Goal: Use online tool/utility: Utilize a website feature to perform a specific function

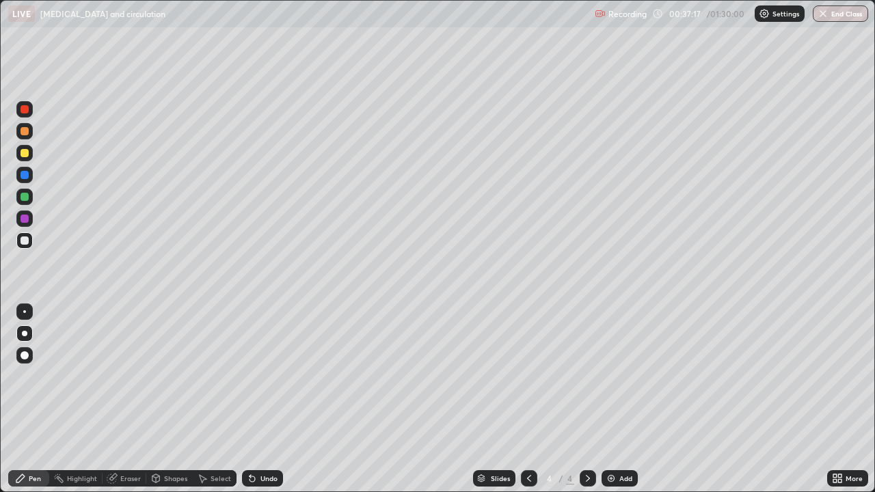
scroll to position [492, 875]
click at [270, 479] on div "Undo" at bounding box center [269, 478] width 17 height 7
click at [264, 484] on div "Undo" at bounding box center [262, 479] width 41 height 16
click at [261, 482] on div "Undo" at bounding box center [269, 478] width 17 height 7
click at [264, 484] on div "Undo" at bounding box center [262, 479] width 41 height 16
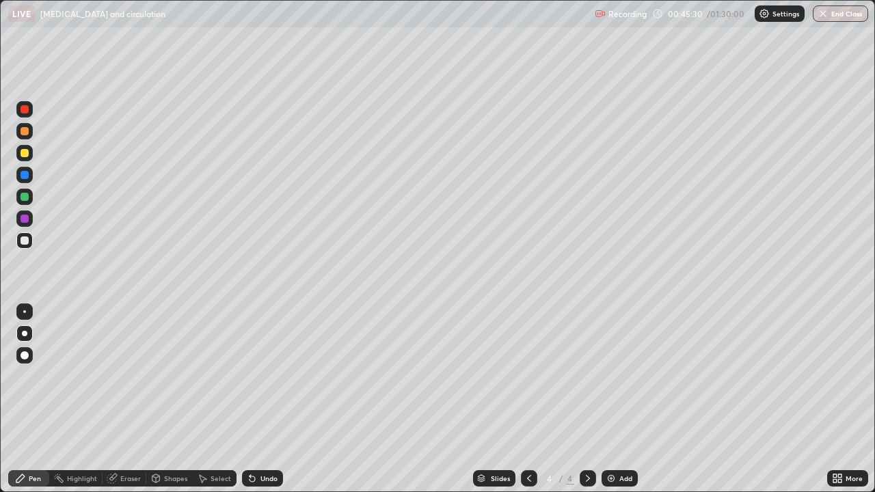
click at [131, 479] on div "Eraser" at bounding box center [130, 478] width 21 height 7
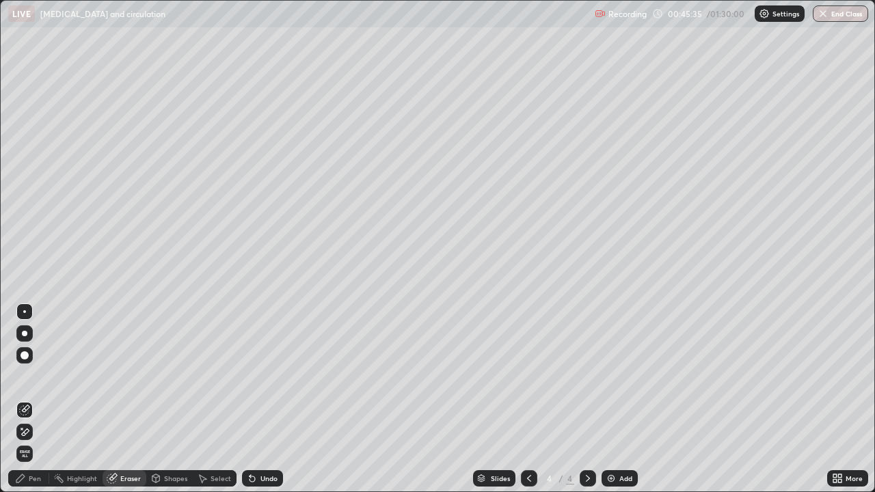
click at [33, 484] on div "Pen" at bounding box center [28, 479] width 41 height 16
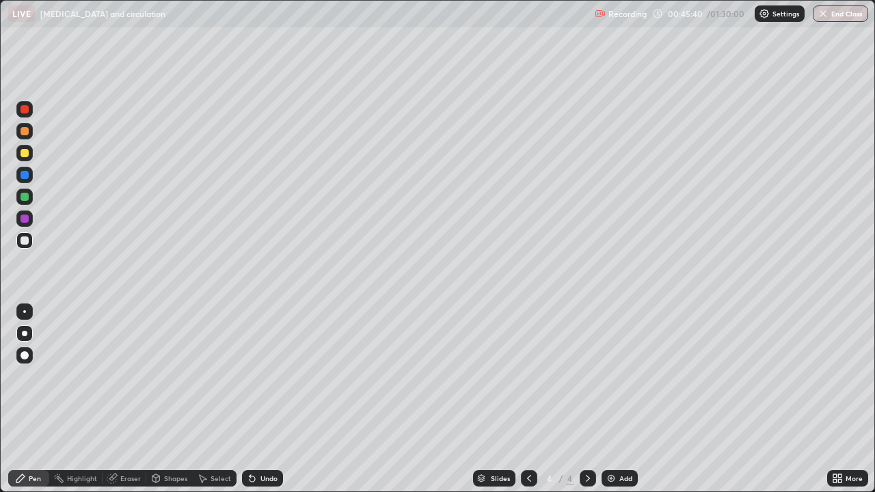
click at [176, 479] on div "Shapes" at bounding box center [175, 478] width 23 height 7
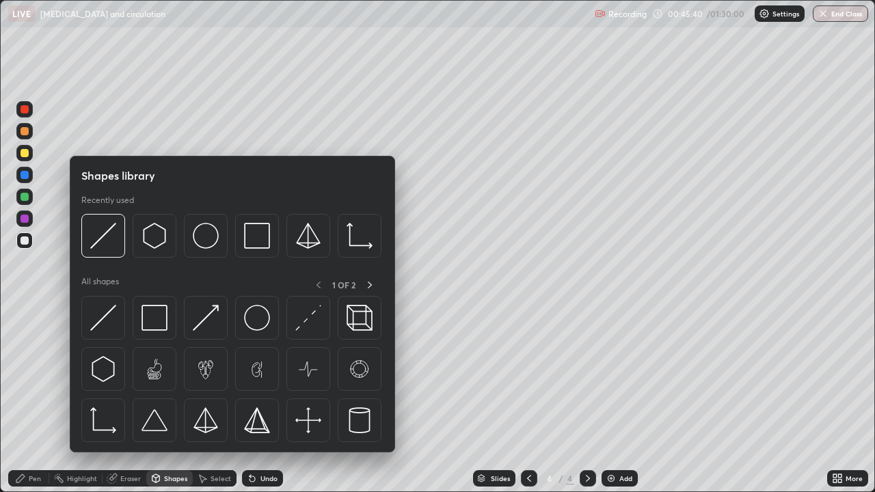
click at [132, 478] on div "Eraser" at bounding box center [130, 478] width 21 height 7
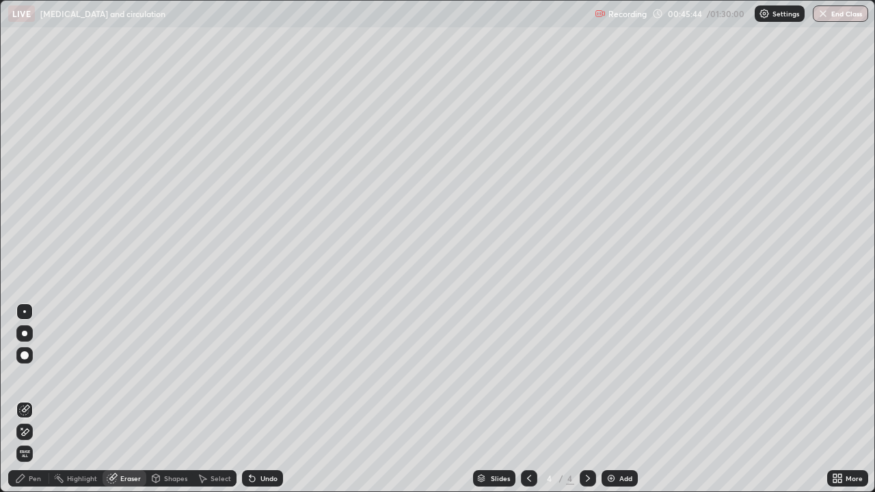
click at [30, 481] on div "Pen" at bounding box center [35, 478] width 12 height 7
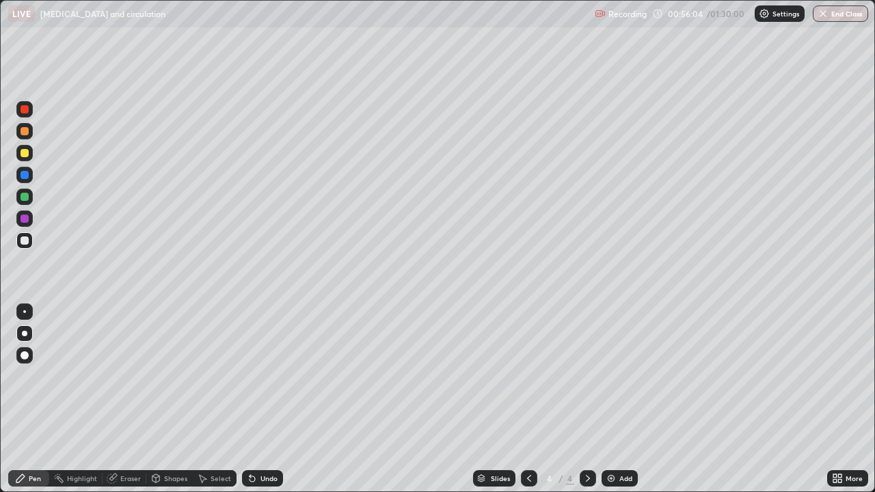
click at [608, 478] on img at bounding box center [611, 478] width 11 height 11
click at [31, 131] on div at bounding box center [24, 131] width 16 height 16
click at [262, 479] on div "Undo" at bounding box center [269, 478] width 17 height 7
click at [261, 481] on div "Undo" at bounding box center [269, 478] width 17 height 7
click at [31, 244] on div at bounding box center [24, 241] width 16 height 16
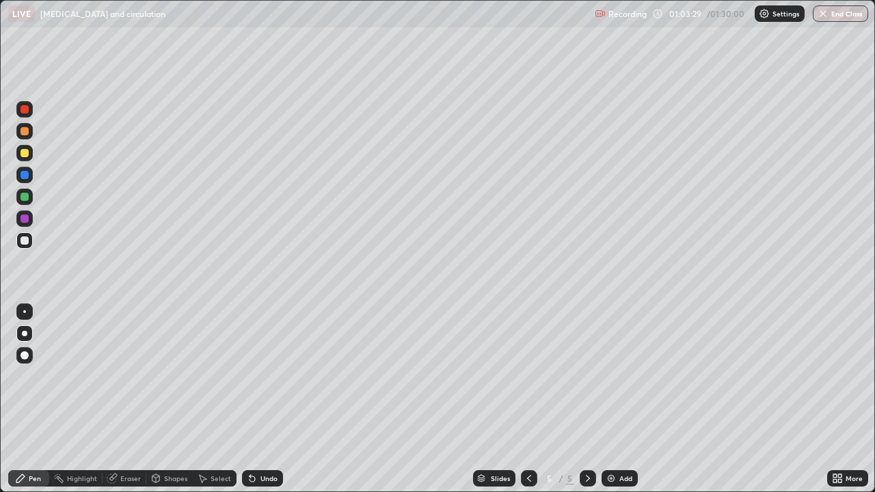
click at [622, 482] on div "Add" at bounding box center [626, 478] width 13 height 7
click at [28, 182] on div at bounding box center [24, 175] width 16 height 16
click at [125, 477] on div "Eraser" at bounding box center [130, 478] width 21 height 7
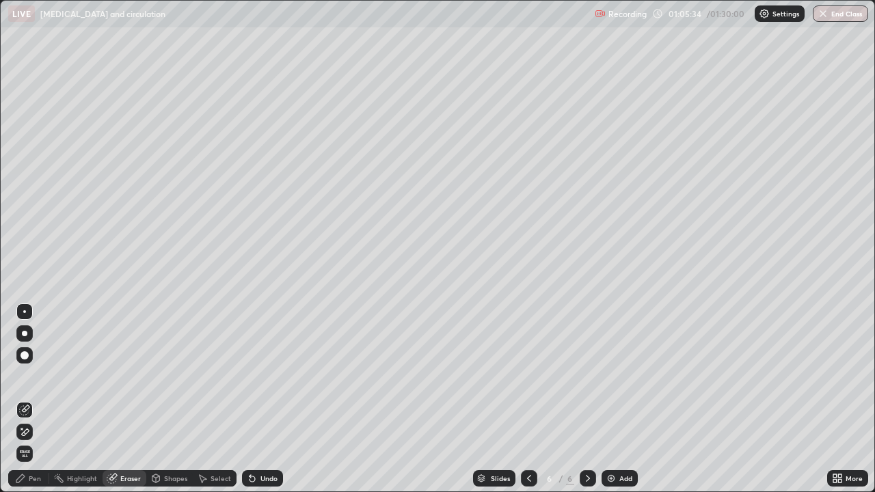
click at [28, 484] on div "Pen" at bounding box center [28, 479] width 41 height 16
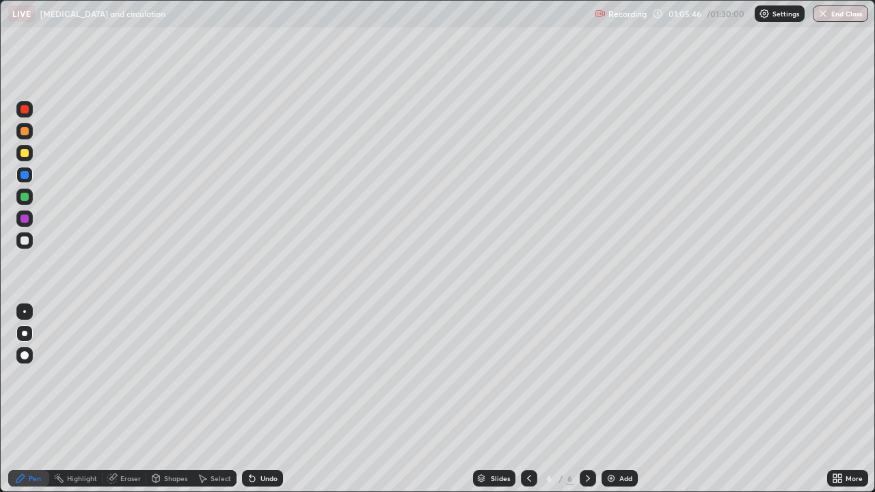
click at [30, 153] on div at bounding box center [24, 153] width 16 height 16
click at [618, 485] on div "Add" at bounding box center [620, 479] width 36 height 16
click at [25, 241] on div at bounding box center [25, 241] width 8 height 8
click at [171, 479] on div "Shapes" at bounding box center [175, 478] width 23 height 7
click at [38, 485] on div "Pen" at bounding box center [28, 479] width 41 height 16
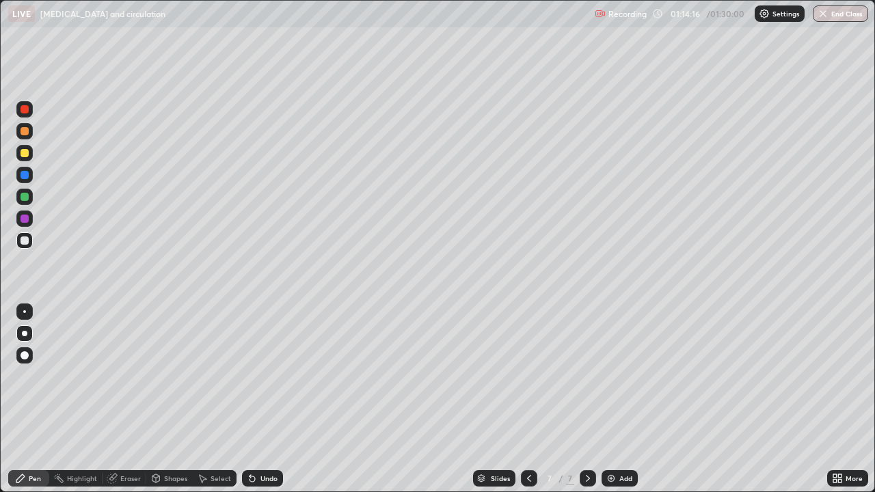
click at [263, 486] on div "Undo" at bounding box center [262, 479] width 41 height 16
click at [164, 477] on div "Shapes" at bounding box center [175, 478] width 23 height 7
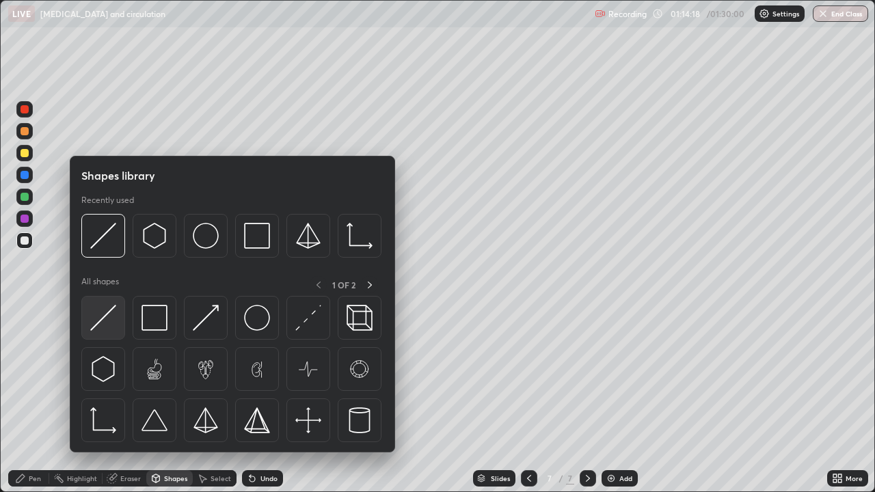
click at [114, 324] on img at bounding box center [103, 318] width 26 height 26
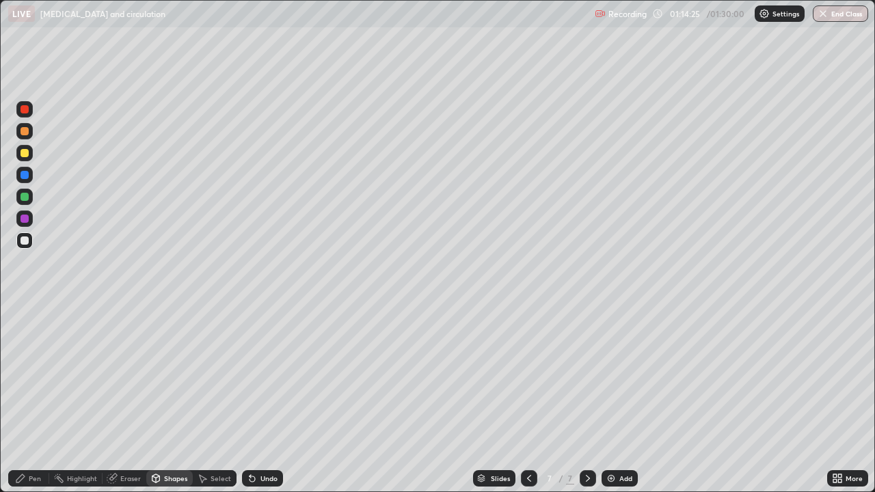
click at [37, 484] on div "Pen" at bounding box center [28, 479] width 41 height 16
click at [181, 481] on div "Shapes" at bounding box center [175, 478] width 23 height 7
click at [259, 484] on div "Undo" at bounding box center [262, 479] width 41 height 16
click at [37, 485] on div "Pen" at bounding box center [28, 479] width 41 height 16
click at [262, 484] on div "Undo" at bounding box center [262, 479] width 41 height 16
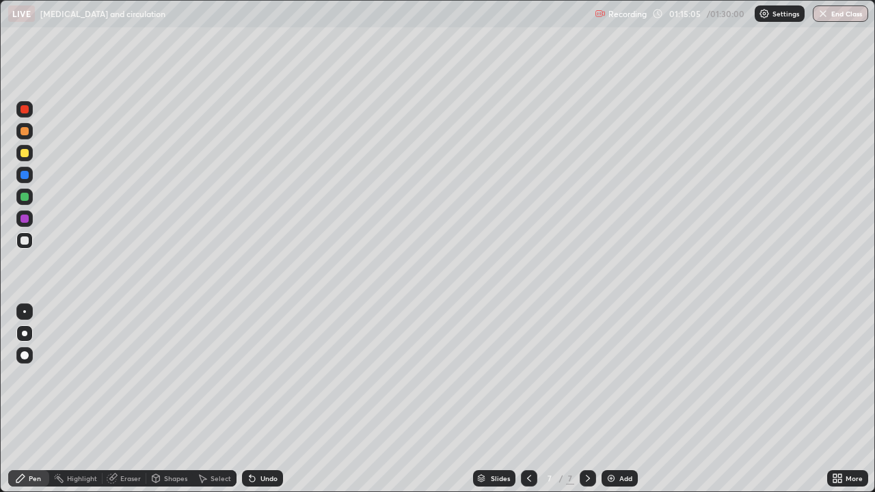
click at [263, 486] on div "Undo" at bounding box center [262, 479] width 41 height 16
click at [264, 484] on div "Undo" at bounding box center [262, 479] width 41 height 16
click at [263, 484] on div "Undo" at bounding box center [262, 479] width 41 height 16
click at [264, 484] on div "Undo" at bounding box center [262, 479] width 41 height 16
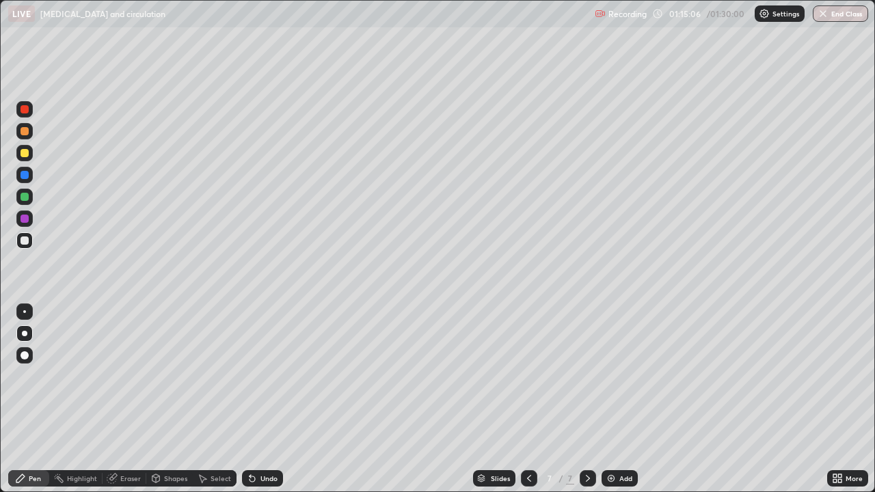
click at [263, 484] on div "Undo" at bounding box center [262, 479] width 41 height 16
click at [265, 485] on div "Undo" at bounding box center [262, 479] width 41 height 16
click at [272, 484] on div "Undo" at bounding box center [262, 479] width 41 height 16
click at [174, 479] on div "Shapes" at bounding box center [175, 478] width 23 height 7
click at [34, 476] on div "Pen" at bounding box center [35, 478] width 12 height 7
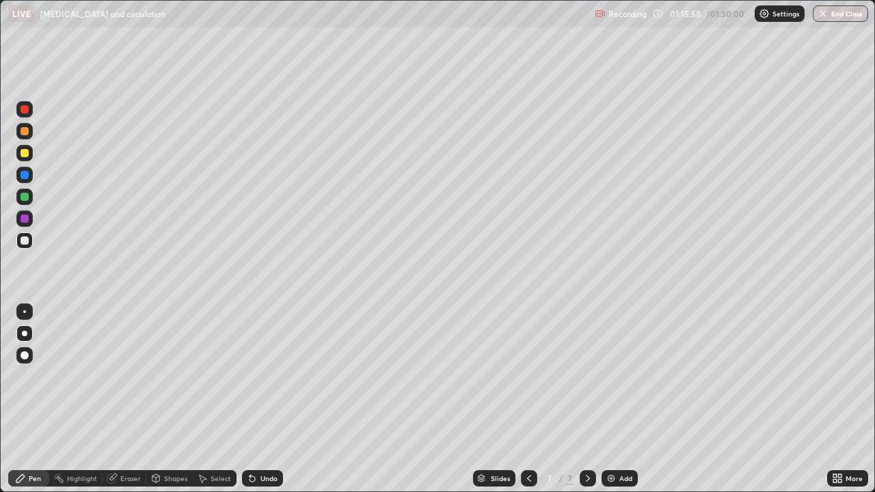
click at [29, 475] on div "Pen" at bounding box center [35, 478] width 12 height 7
click at [174, 480] on div "Shapes" at bounding box center [175, 478] width 23 height 7
click at [40, 479] on div "Pen" at bounding box center [35, 478] width 12 height 7
click at [25, 153] on div at bounding box center [25, 153] width 8 height 8
click at [260, 485] on div "Undo" at bounding box center [262, 479] width 41 height 16
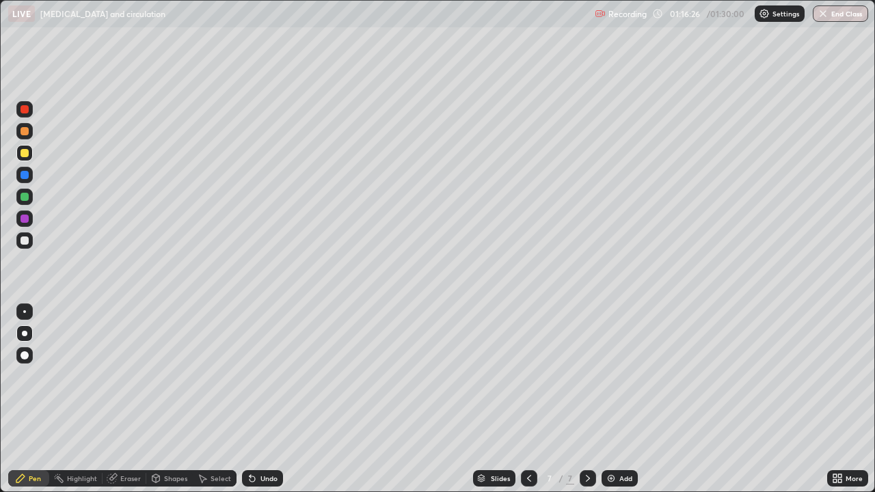
click at [257, 486] on div "Undo" at bounding box center [262, 479] width 41 height 16
click at [256, 485] on div "Undo" at bounding box center [262, 479] width 41 height 16
click at [257, 485] on div "Undo" at bounding box center [262, 479] width 41 height 16
click at [256, 483] on div "Undo" at bounding box center [262, 479] width 41 height 16
click at [257, 484] on div "Undo" at bounding box center [262, 479] width 41 height 16
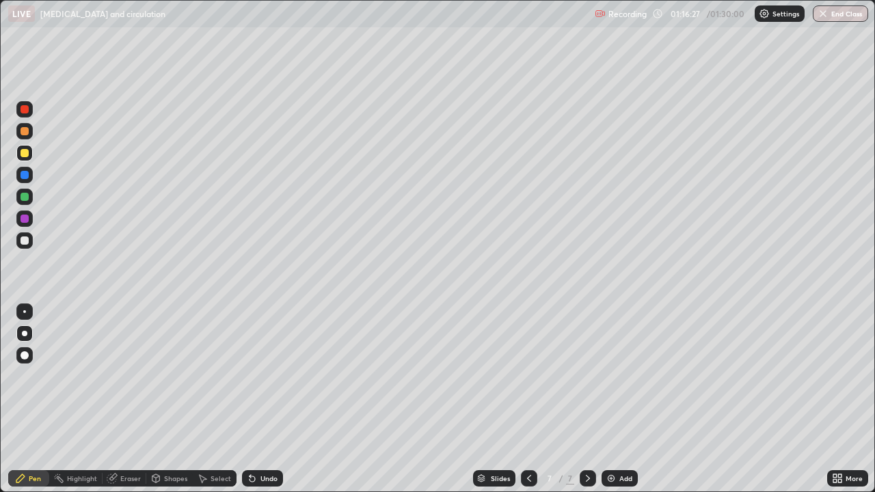
click at [256, 484] on div "Undo" at bounding box center [262, 479] width 41 height 16
click at [256, 486] on div "Undo" at bounding box center [262, 479] width 41 height 16
click at [263, 482] on div "Undo" at bounding box center [269, 478] width 17 height 7
click at [170, 473] on div "Shapes" at bounding box center [169, 479] width 47 height 16
click at [25, 479] on icon at bounding box center [20, 478] width 11 height 11
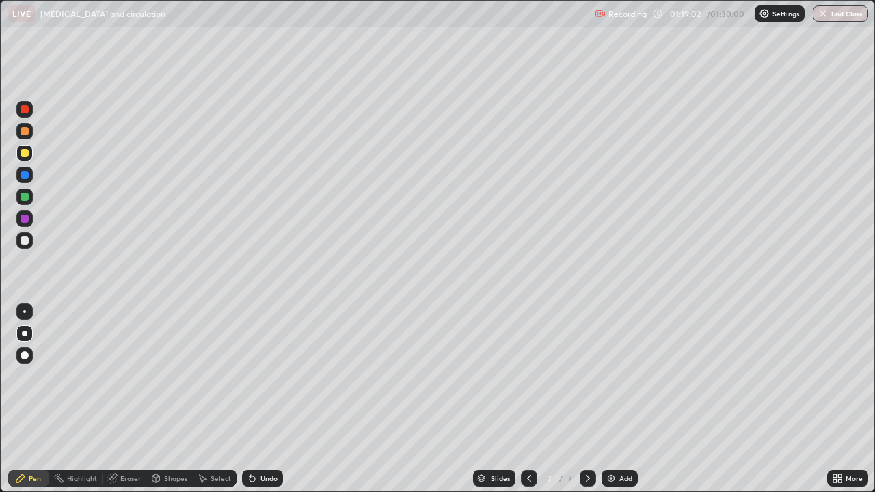
click at [32, 241] on div at bounding box center [24, 241] width 16 height 16
click at [278, 475] on div "Undo" at bounding box center [262, 479] width 41 height 16
click at [616, 484] on div "Add" at bounding box center [620, 479] width 36 height 16
click at [528, 477] on icon at bounding box center [529, 478] width 4 height 7
